Goal: Information Seeking & Learning: Learn about a topic

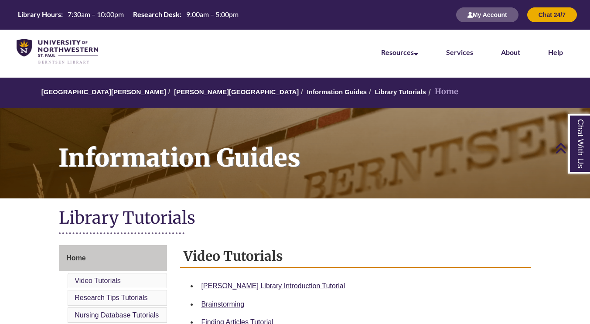
scroll to position [262, 0]
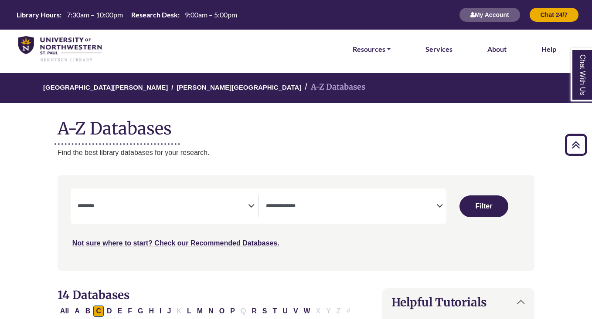
select select "Database Subject Filter"
select select "Database Types Filter"
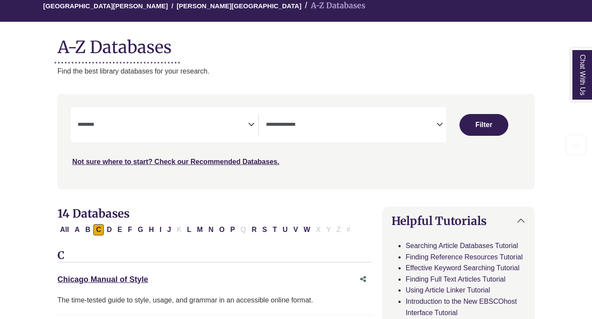
scroll to position [131, 0]
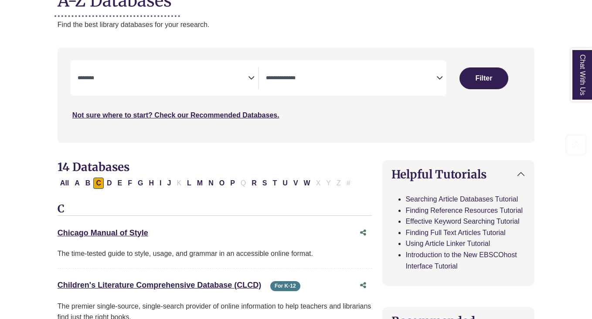
select select "Database Subject Filter"
select select "Database Types Filter"
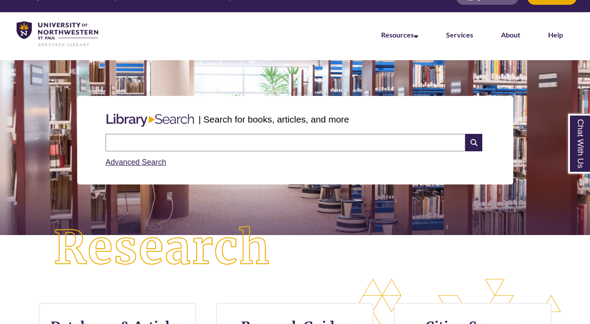
scroll to position [16, 0]
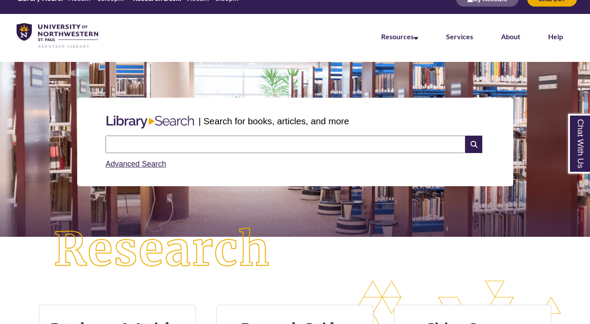
click at [125, 143] on input "text" at bounding box center [285, 144] width 360 height 17
type input "**********"
